Goal: Find specific page/section: Find specific page/section

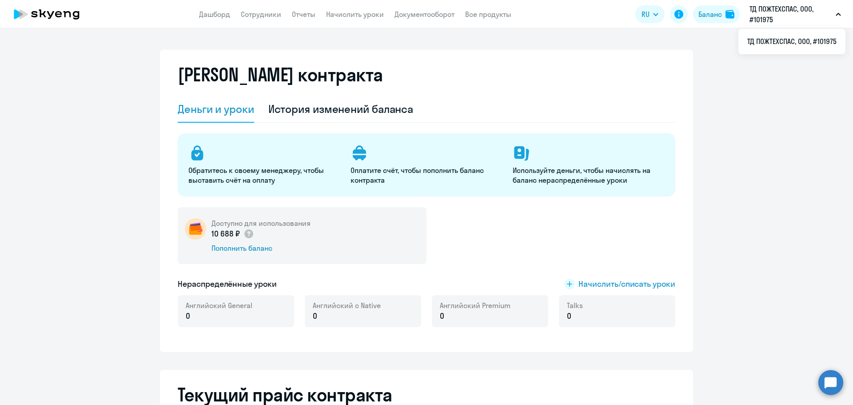
select select "english_klp_not_native_speaker"
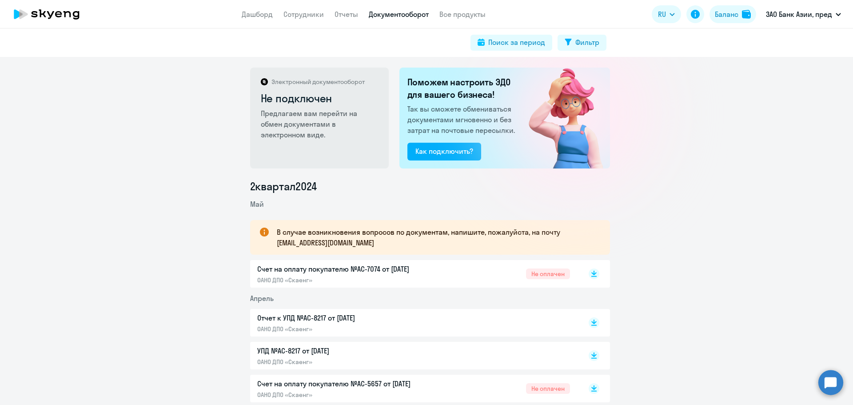
scroll to position [44, 0]
